Goal: Information Seeking & Learning: Learn about a topic

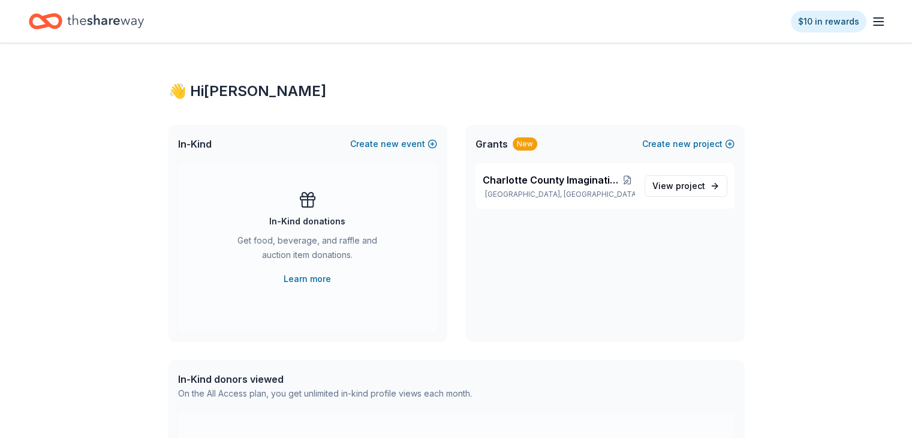
click at [871, 26] on icon "button" at bounding box center [878, 21] width 14 height 14
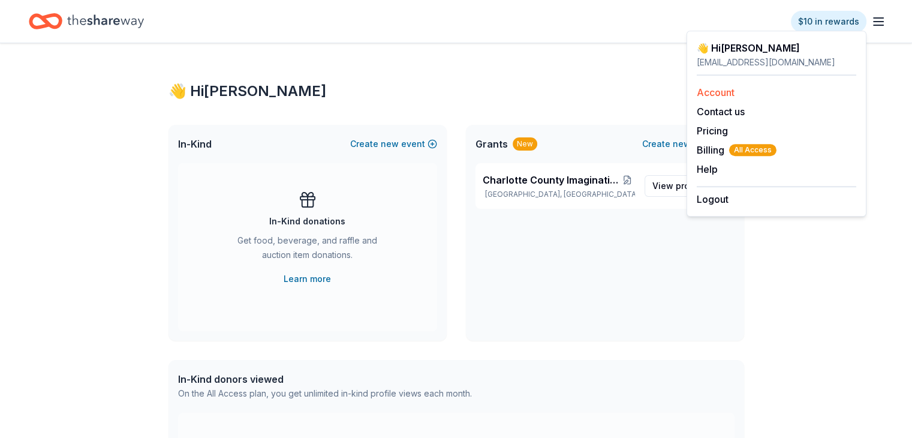
click at [730, 91] on link "Account" at bounding box center [716, 92] width 38 height 12
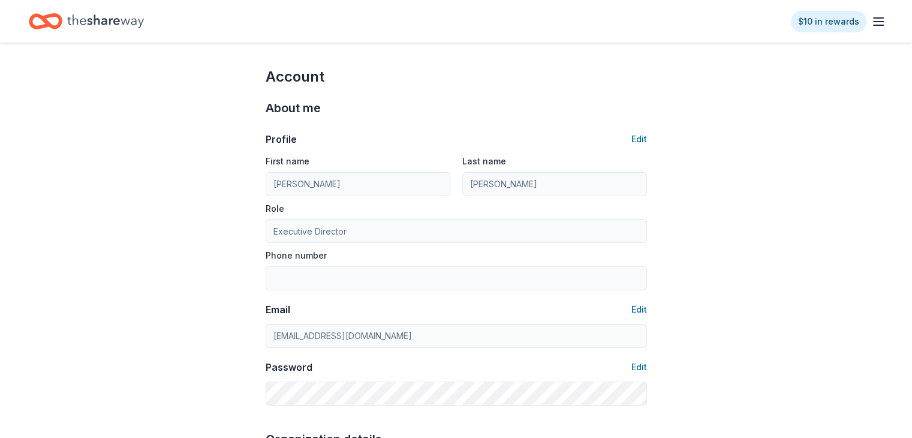
click at [61, 25] on icon "Home" at bounding box center [51, 21] width 19 height 12
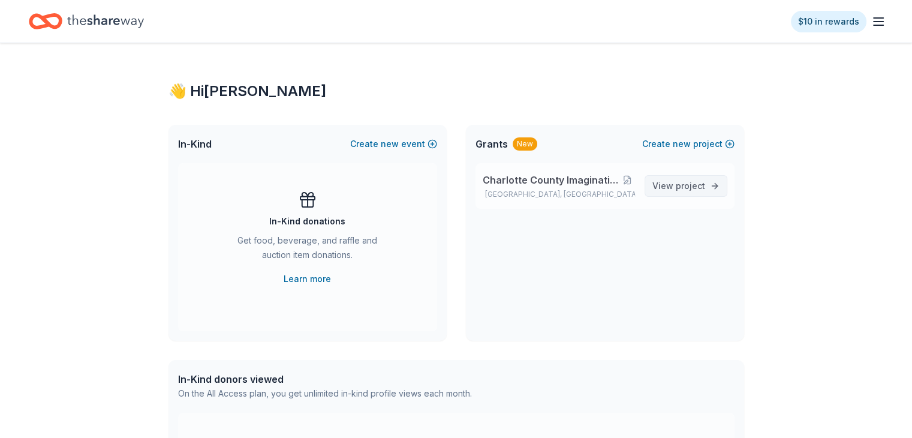
click at [712, 185] on link "View project" at bounding box center [686, 186] width 83 height 22
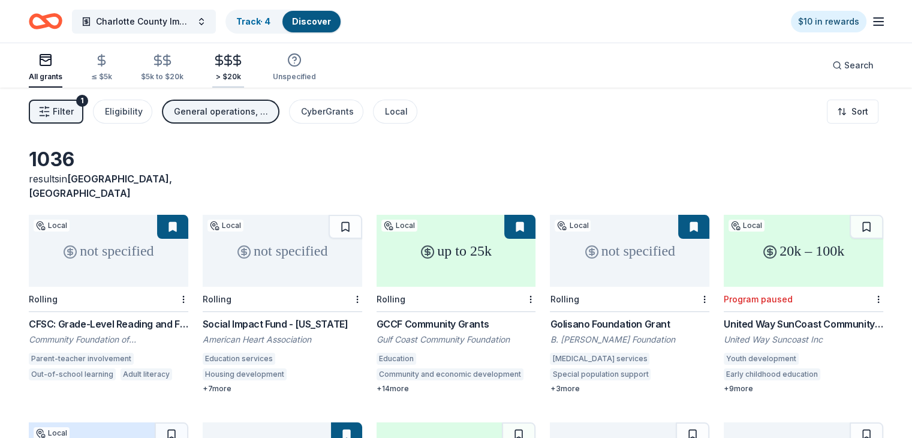
click at [232, 64] on icon "button" at bounding box center [228, 60] width 7 height 8
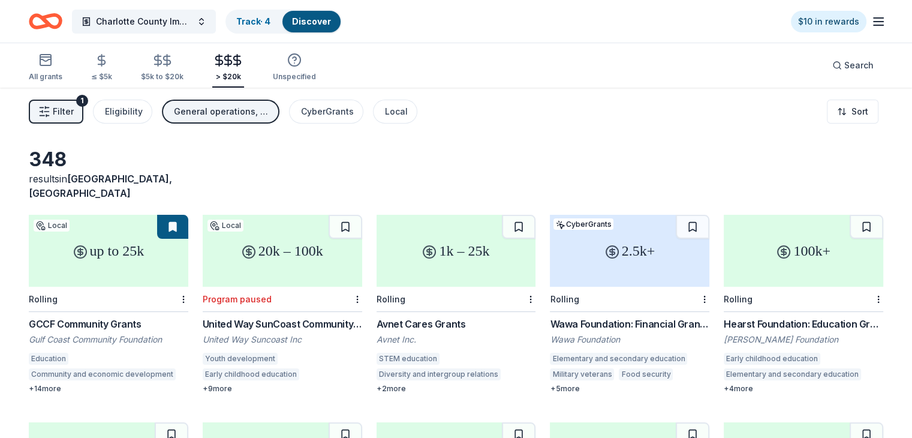
click at [83, 119] on button "Filter 1" at bounding box center [56, 112] width 55 height 24
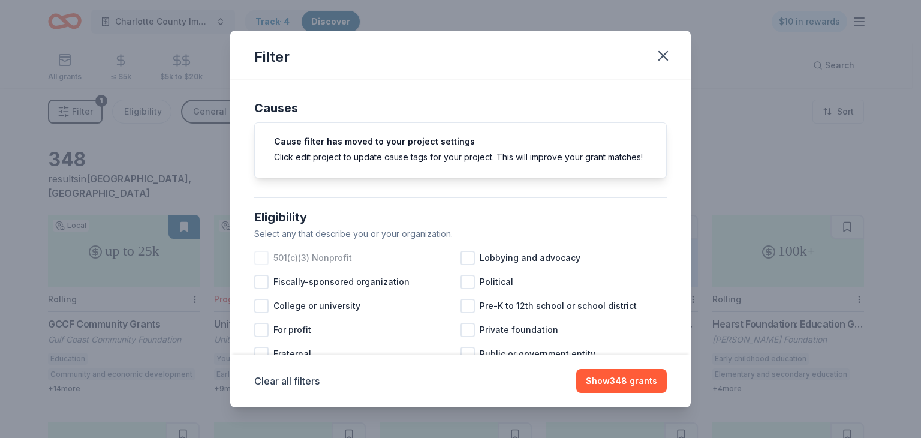
click at [261, 265] on div at bounding box center [261, 258] width 14 height 14
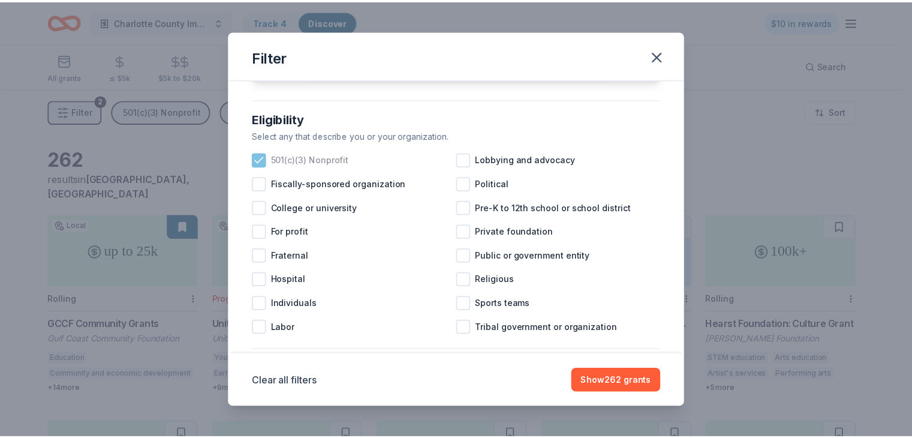
scroll to position [120, 0]
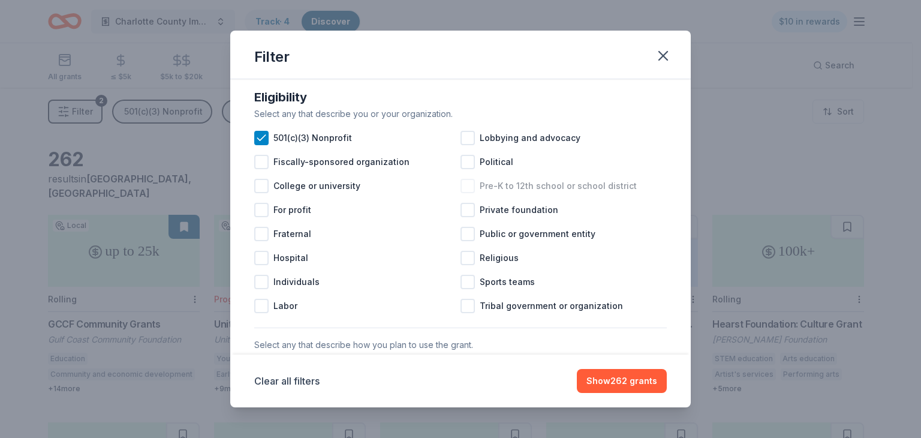
click at [461, 193] on div at bounding box center [468, 186] width 14 height 14
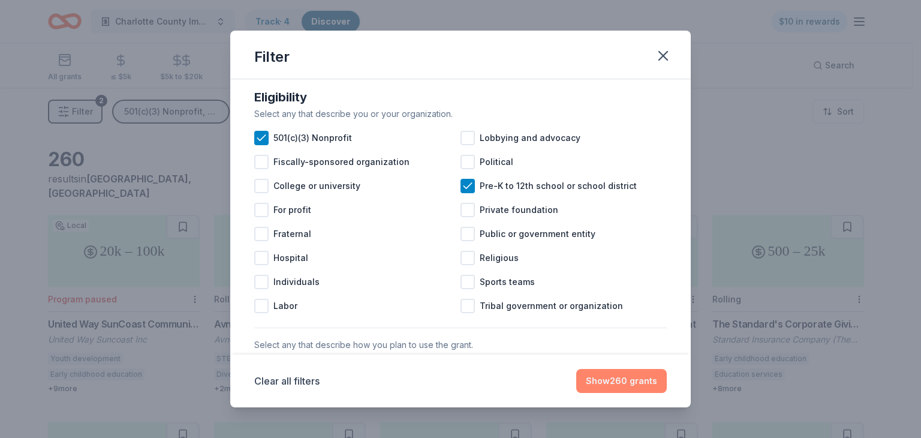
click at [621, 389] on button "Show 260 grants" at bounding box center [621, 381] width 91 height 24
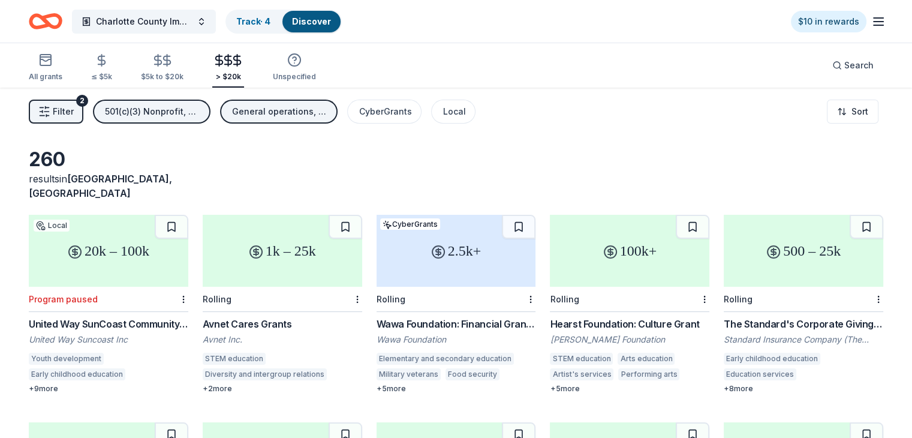
scroll to position [60, 0]
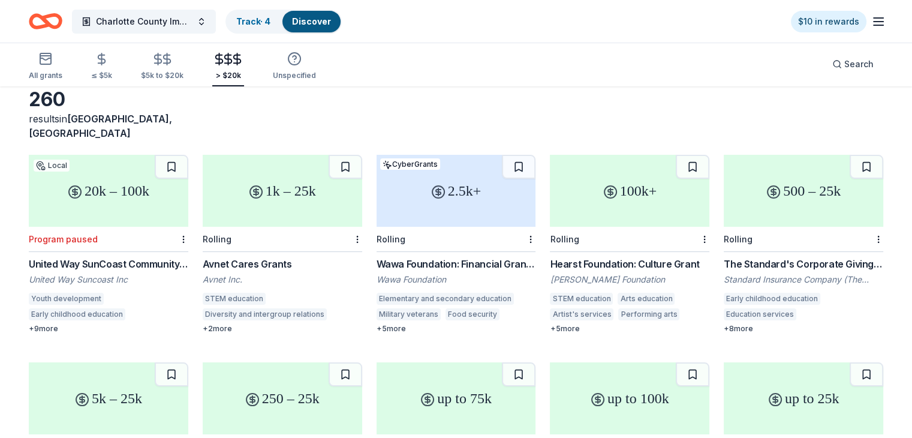
click at [813, 257] on div "The Standard's Corporate Giving Program" at bounding box center [804, 264] width 160 height 14
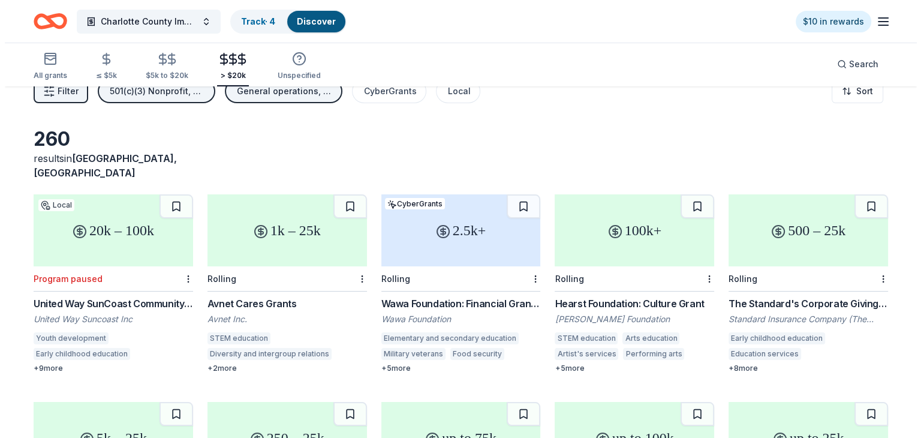
scroll to position [0, 0]
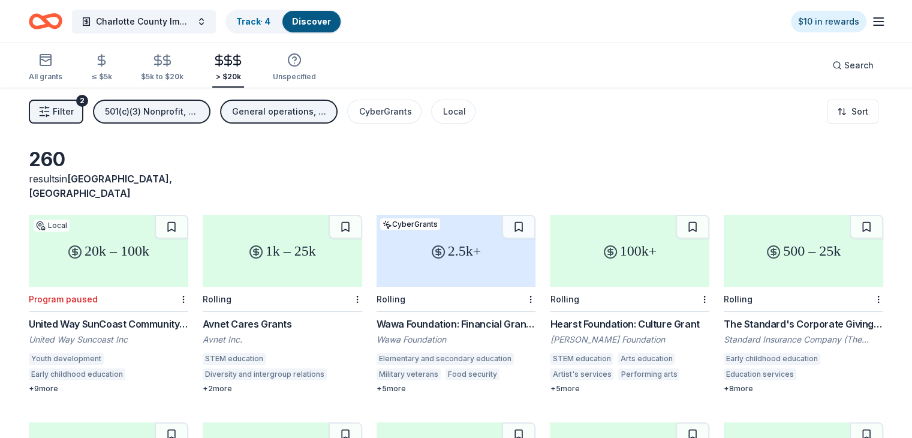
click at [71, 117] on button "Filter 2" at bounding box center [56, 112] width 55 height 24
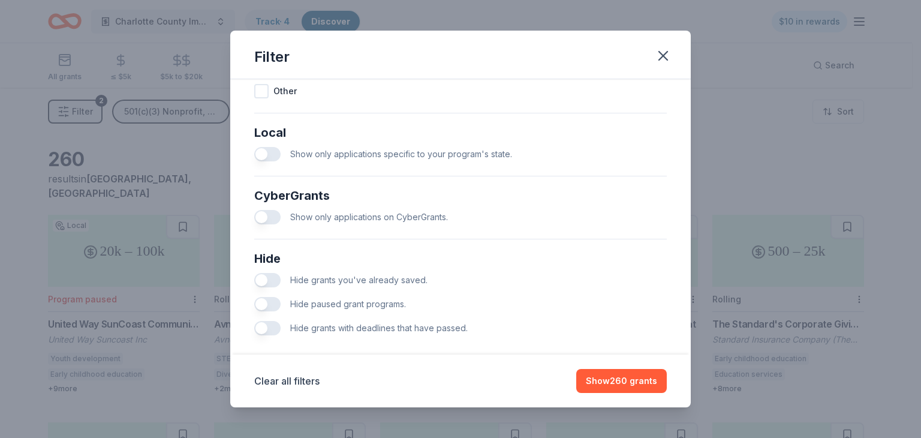
scroll to position [673, 0]
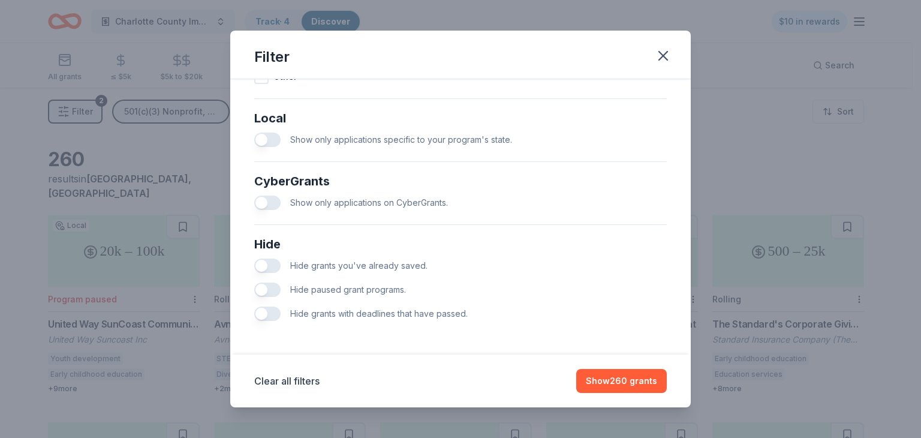
click at [260, 139] on button "button" at bounding box center [267, 140] width 26 height 14
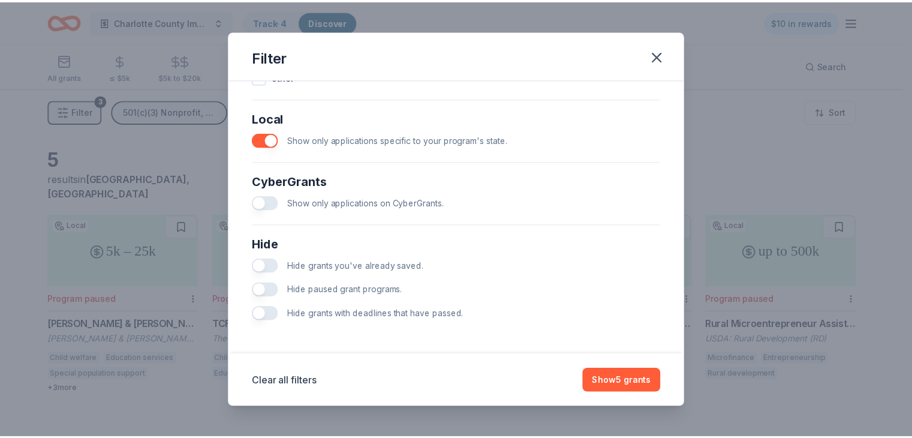
scroll to position [673, 0]
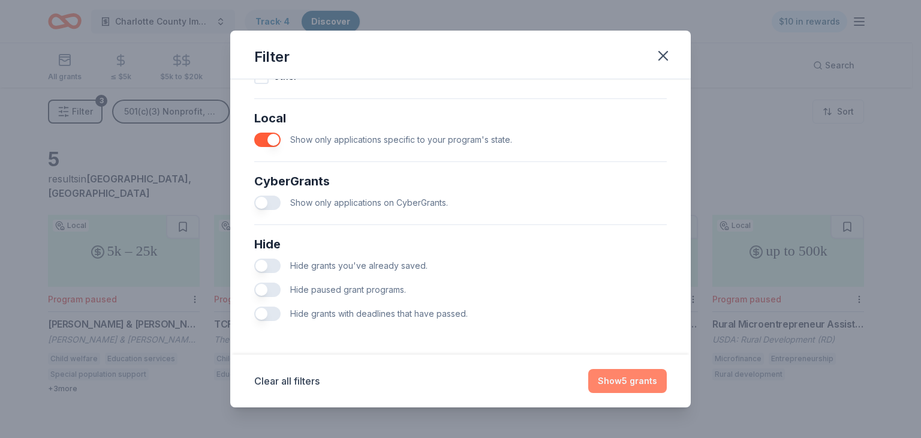
click at [638, 381] on button "Show 5 grants" at bounding box center [627, 381] width 79 height 24
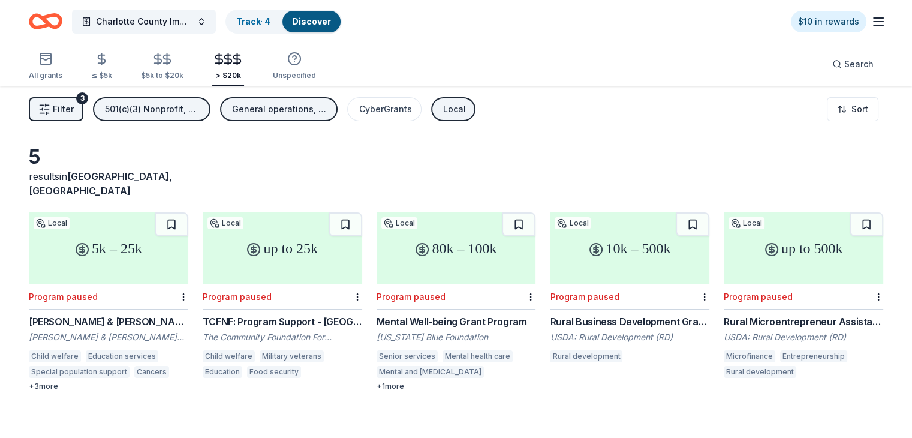
scroll to position [0, 0]
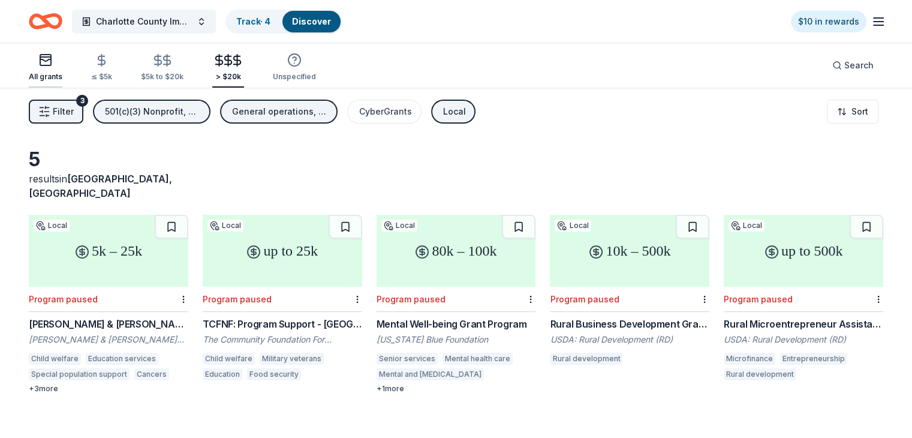
click at [62, 76] on div "All grants" at bounding box center [46, 77] width 34 height 10
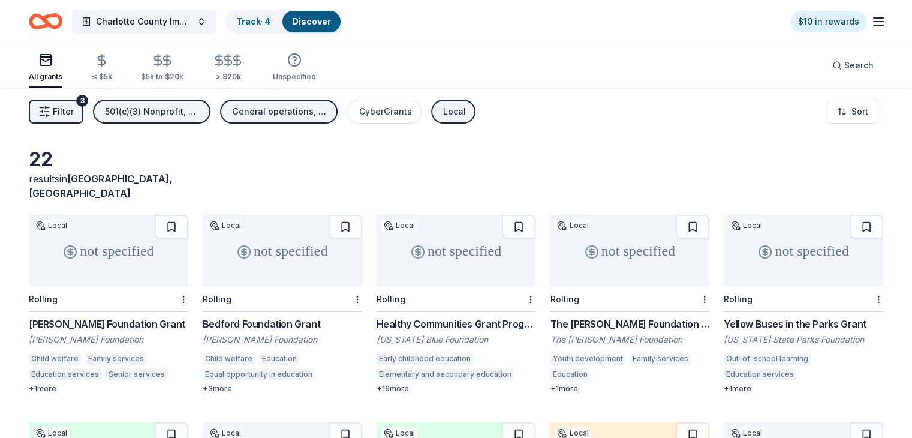
click at [273, 317] on div "Bedford Foundation Grant" at bounding box center [283, 324] width 160 height 14
click at [444, 317] on div "Healthy Communities Grant Program" at bounding box center [457, 324] width 160 height 14
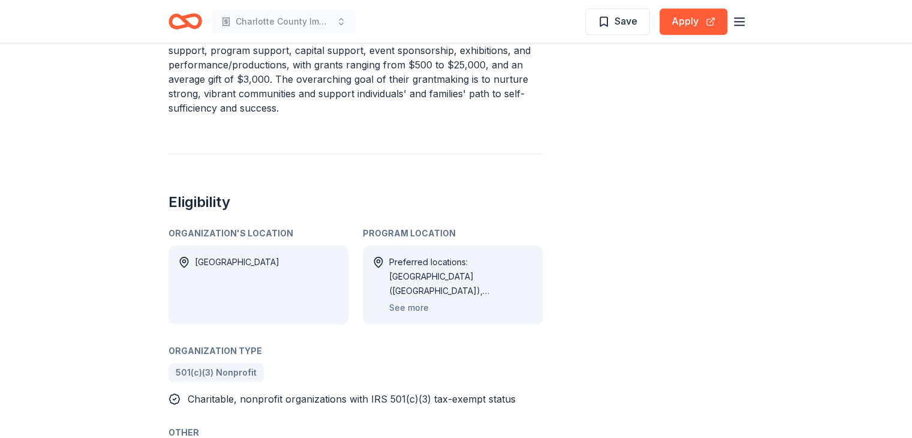
scroll to position [660, 0]
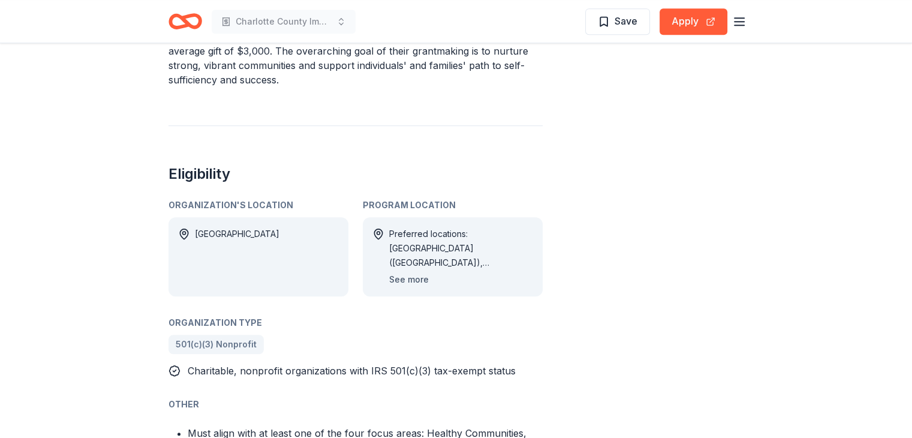
click at [399, 280] on button "See more" at bounding box center [409, 279] width 40 height 14
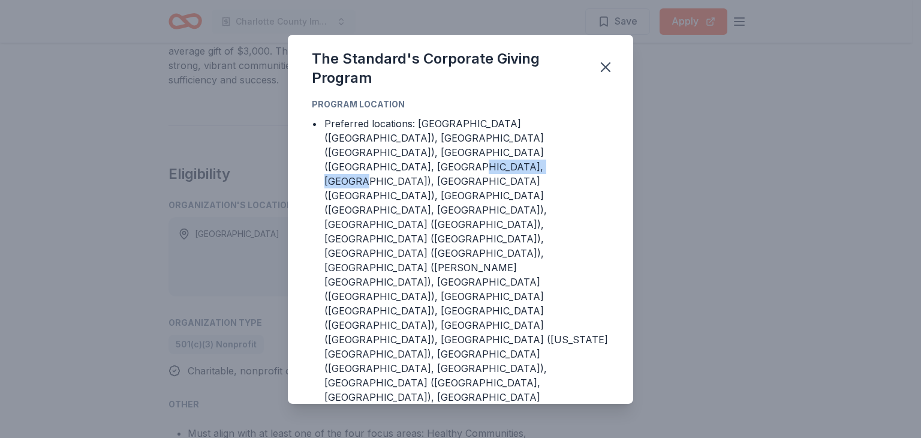
drag, startPoint x: 503, startPoint y: 177, endPoint x: 607, endPoint y: 178, distance: 104.3
click at [607, 178] on div "Preferred locations: [GEOGRAPHIC_DATA] ([GEOGRAPHIC_DATA]), [GEOGRAPHIC_DATA] (…" at bounding box center [466, 332] width 285 height 432
click at [603, 76] on icon "button" at bounding box center [605, 67] width 17 height 17
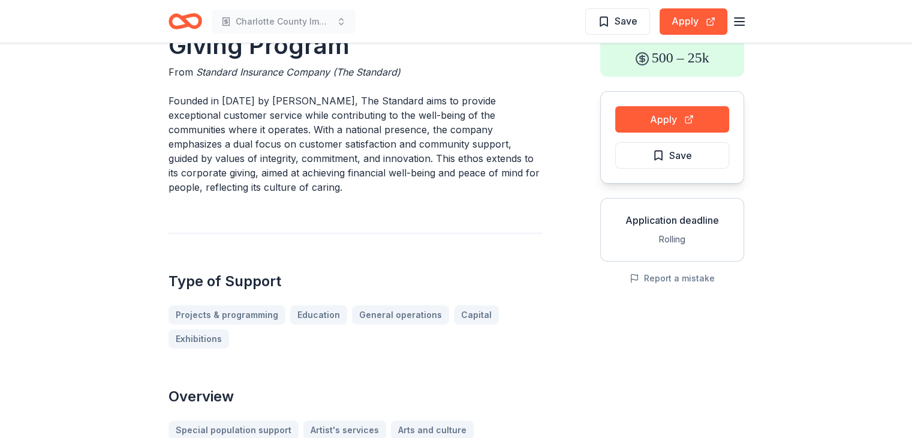
scroll to position [0, 0]
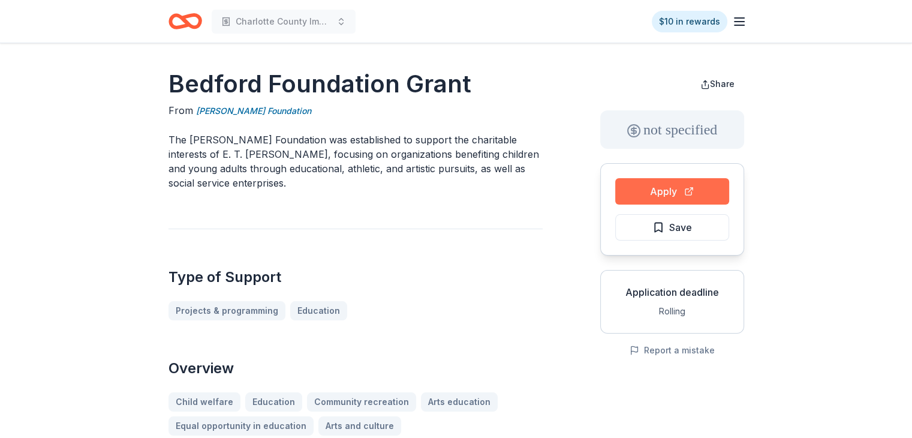
click at [676, 190] on button "Apply" at bounding box center [672, 191] width 114 height 26
click at [677, 227] on span "Save" at bounding box center [680, 227] width 23 height 16
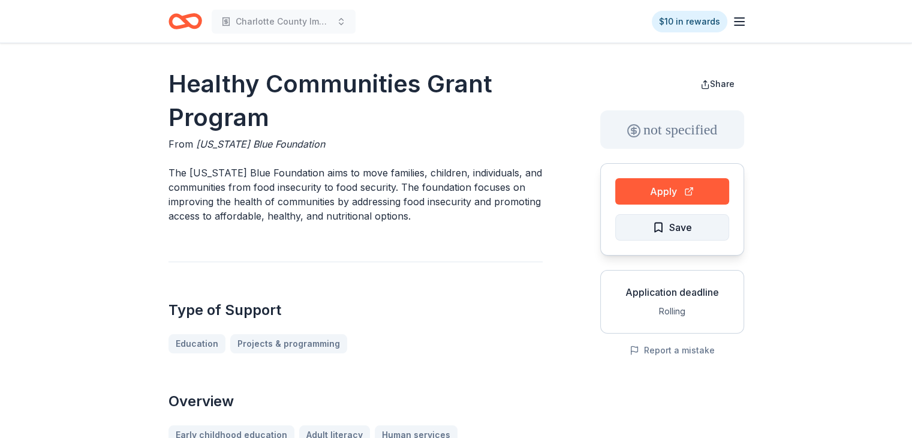
click at [697, 229] on button "Save" at bounding box center [672, 227] width 114 height 26
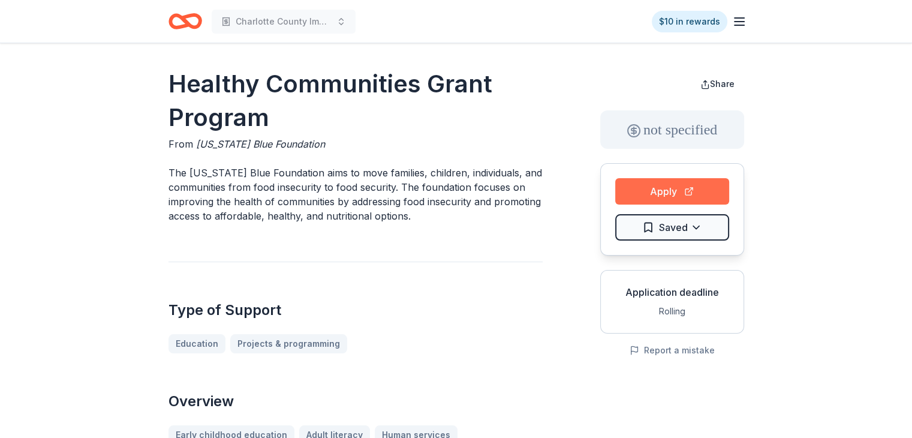
click at [650, 186] on button "Apply" at bounding box center [672, 191] width 114 height 26
click at [736, 28] on icon "button" at bounding box center [739, 21] width 14 height 14
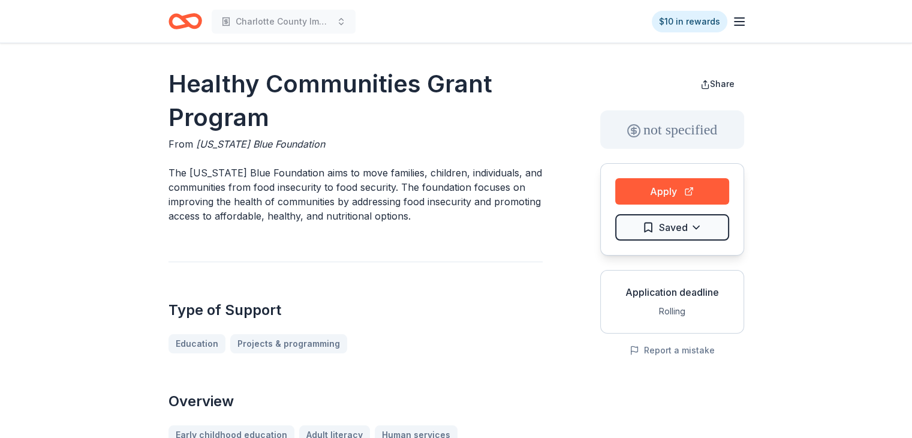
click at [744, 22] on icon "button" at bounding box center [739, 21] width 14 height 14
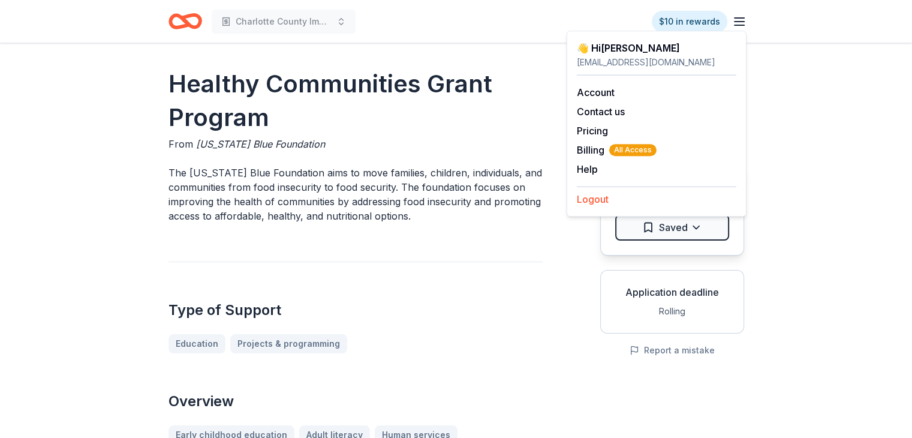
click at [588, 200] on button "Logout" at bounding box center [593, 199] width 32 height 14
